Goal: Check status: Check status

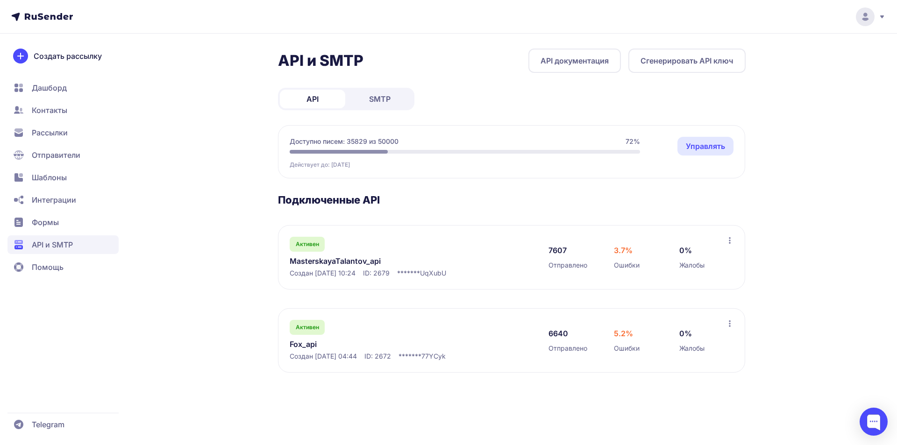
click at [362, 257] on link "MasterskayaTalantov_api" at bounding box center [386, 261] width 192 height 11
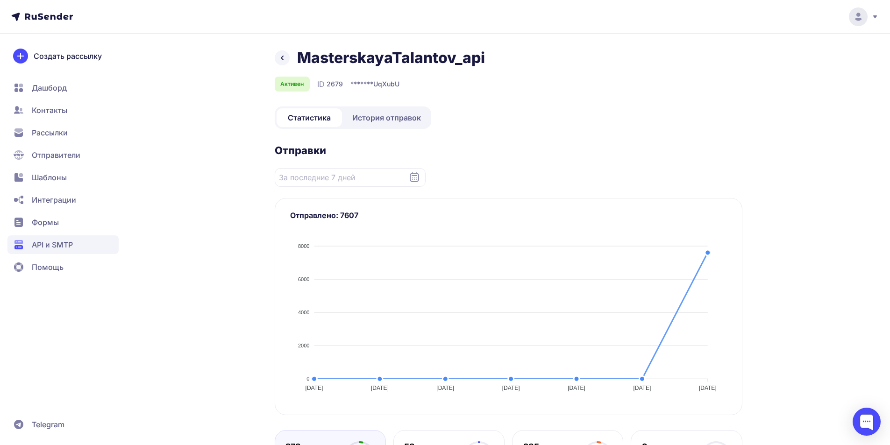
click at [395, 121] on span "История отправок" at bounding box center [386, 117] width 69 height 11
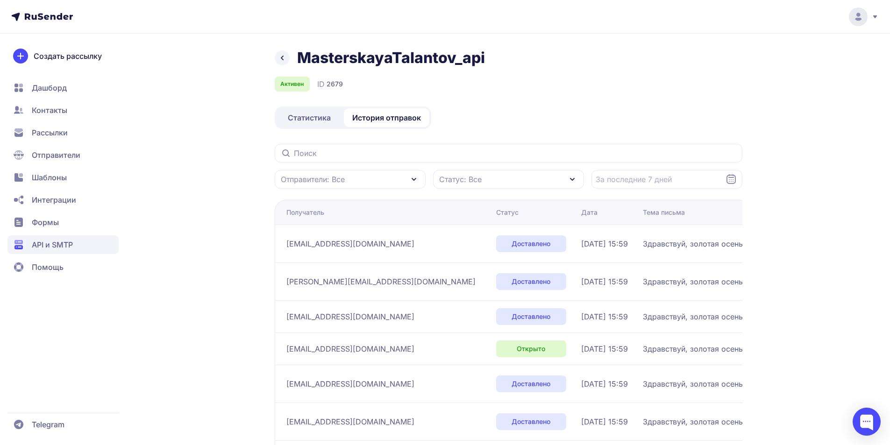
click at [490, 179] on div "Статус: Все" at bounding box center [508, 179] width 151 height 19
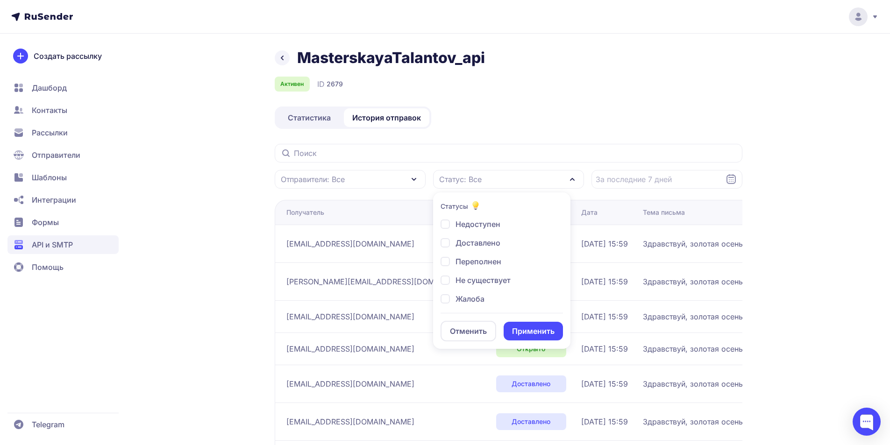
click at [475, 260] on span "Переполнен" at bounding box center [479, 261] width 46 height 11
checkbox input "true"
click at [483, 227] on span "Недоступен" at bounding box center [478, 224] width 45 height 11
checkbox input "true"
click at [478, 283] on span "Не существует" at bounding box center [483, 280] width 55 height 11
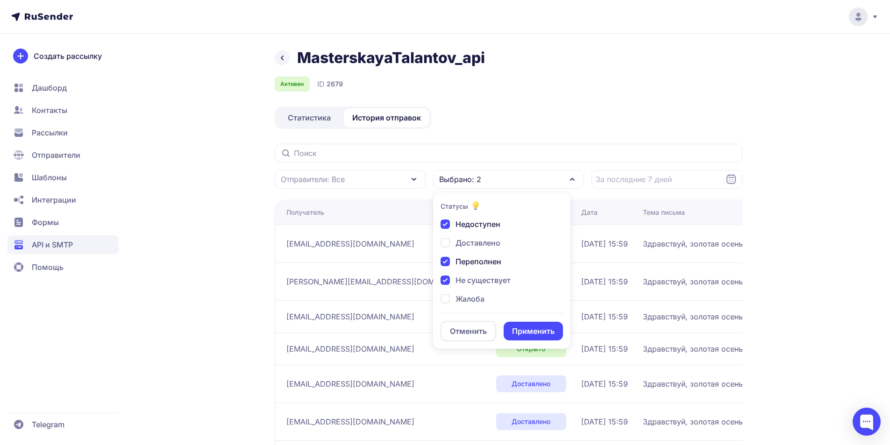
checkbox input "true"
click at [525, 330] on button "Применить" at bounding box center [533, 331] width 59 height 19
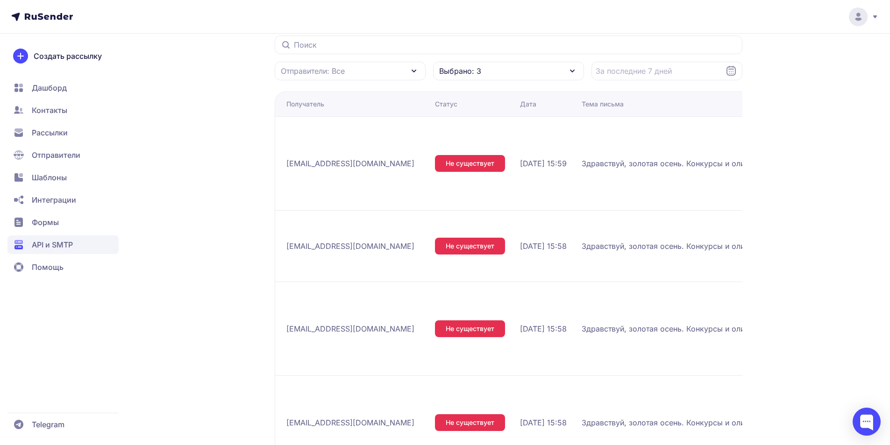
scroll to position [93, 0]
